Goal: Task Accomplishment & Management: Manage account settings

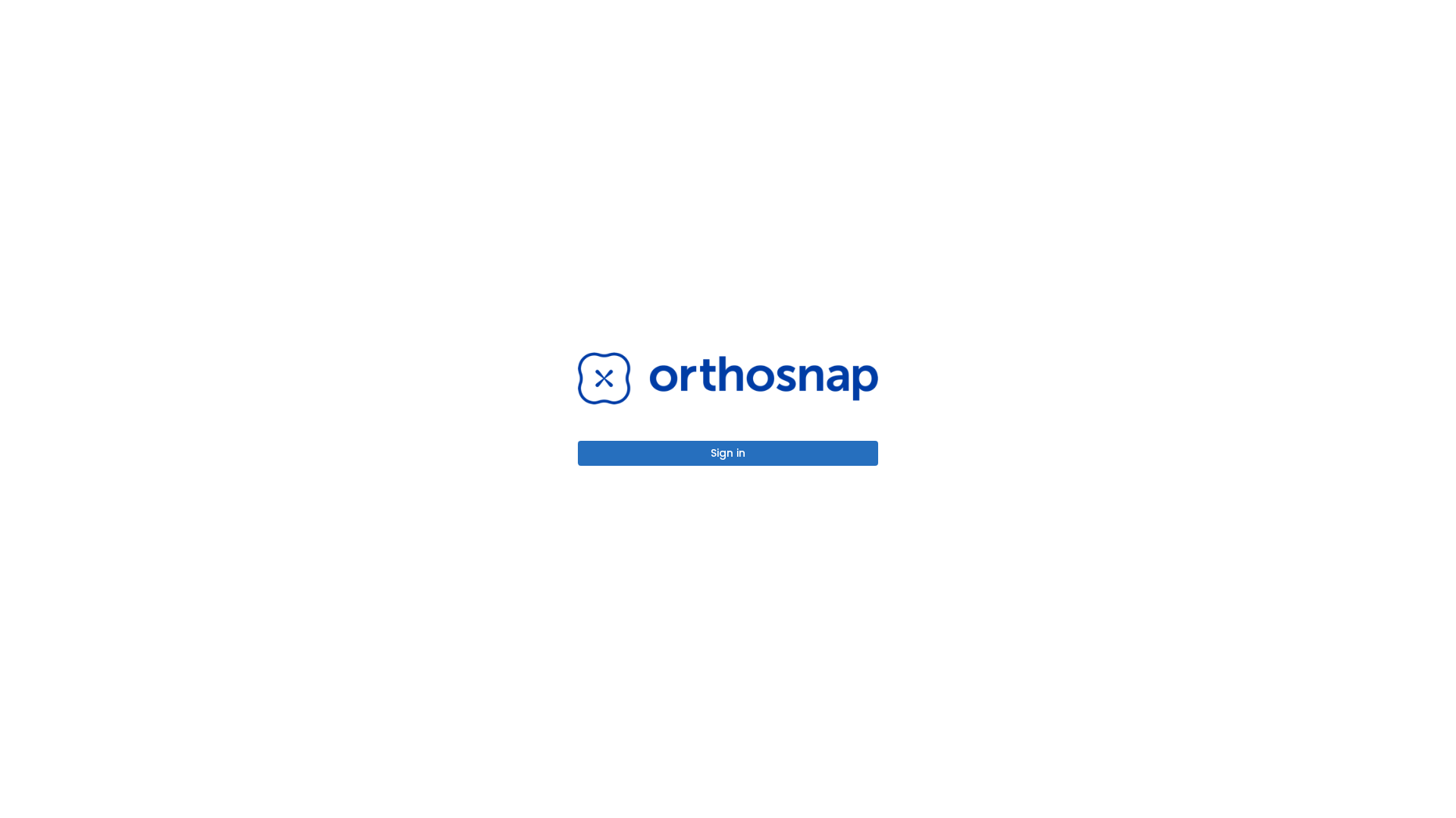
click at [728, 453] on button "Sign in" at bounding box center [728, 454] width 301 height 25
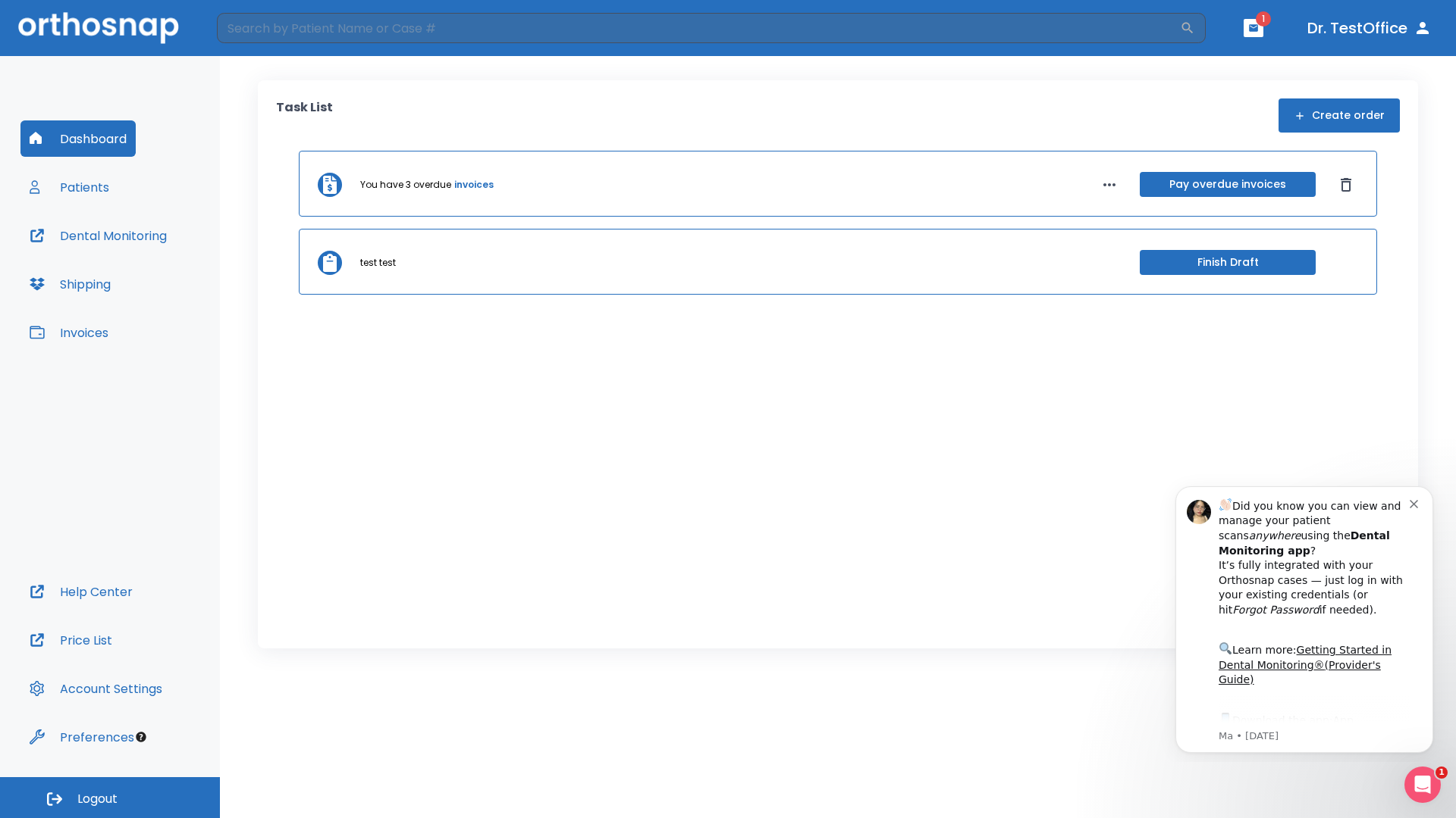
click at [110, 798] on span "Logout" at bounding box center [97, 799] width 40 height 16
